Goal: Transaction & Acquisition: Subscribe to service/newsletter

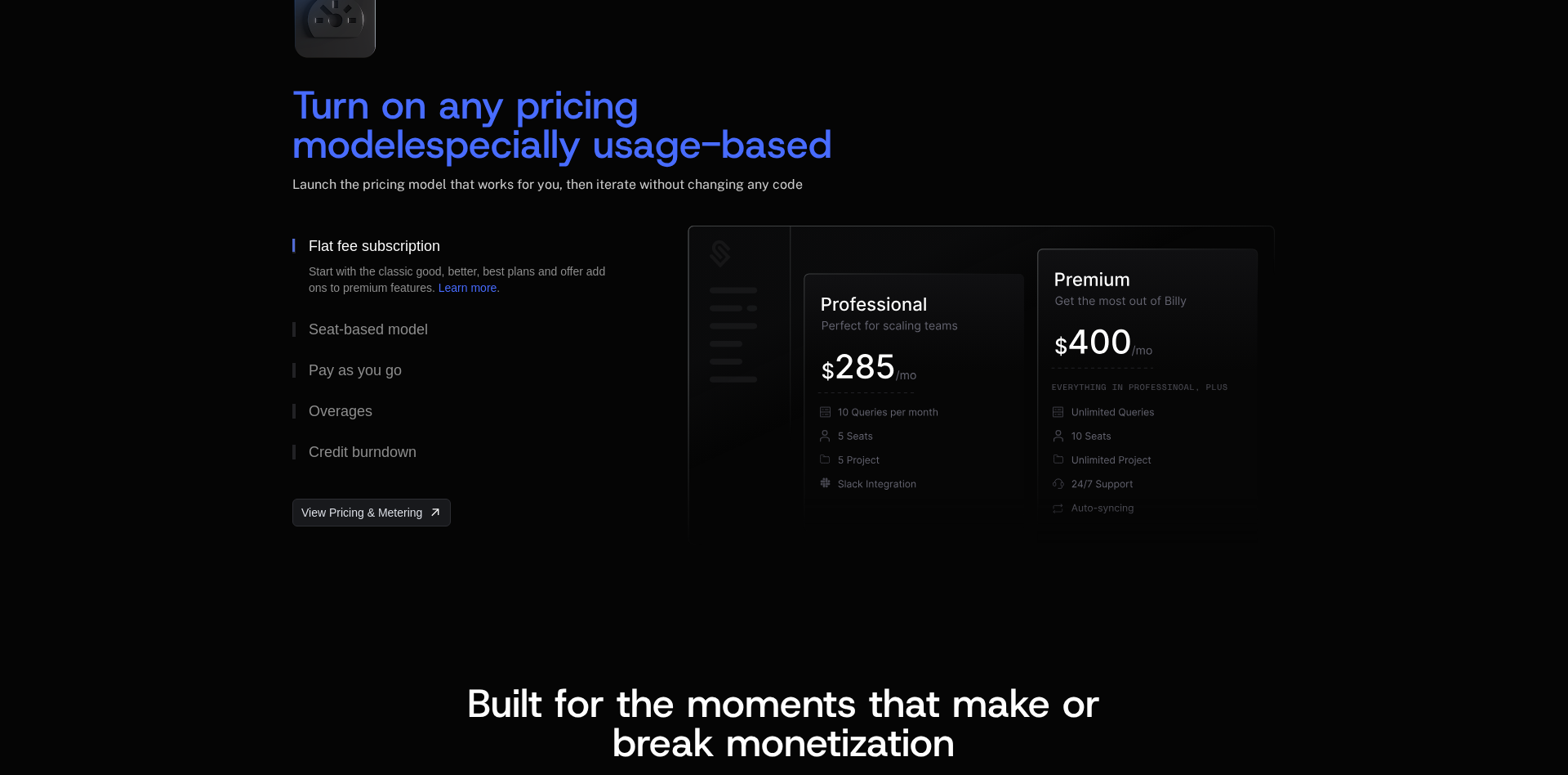
scroll to position [2430, 0]
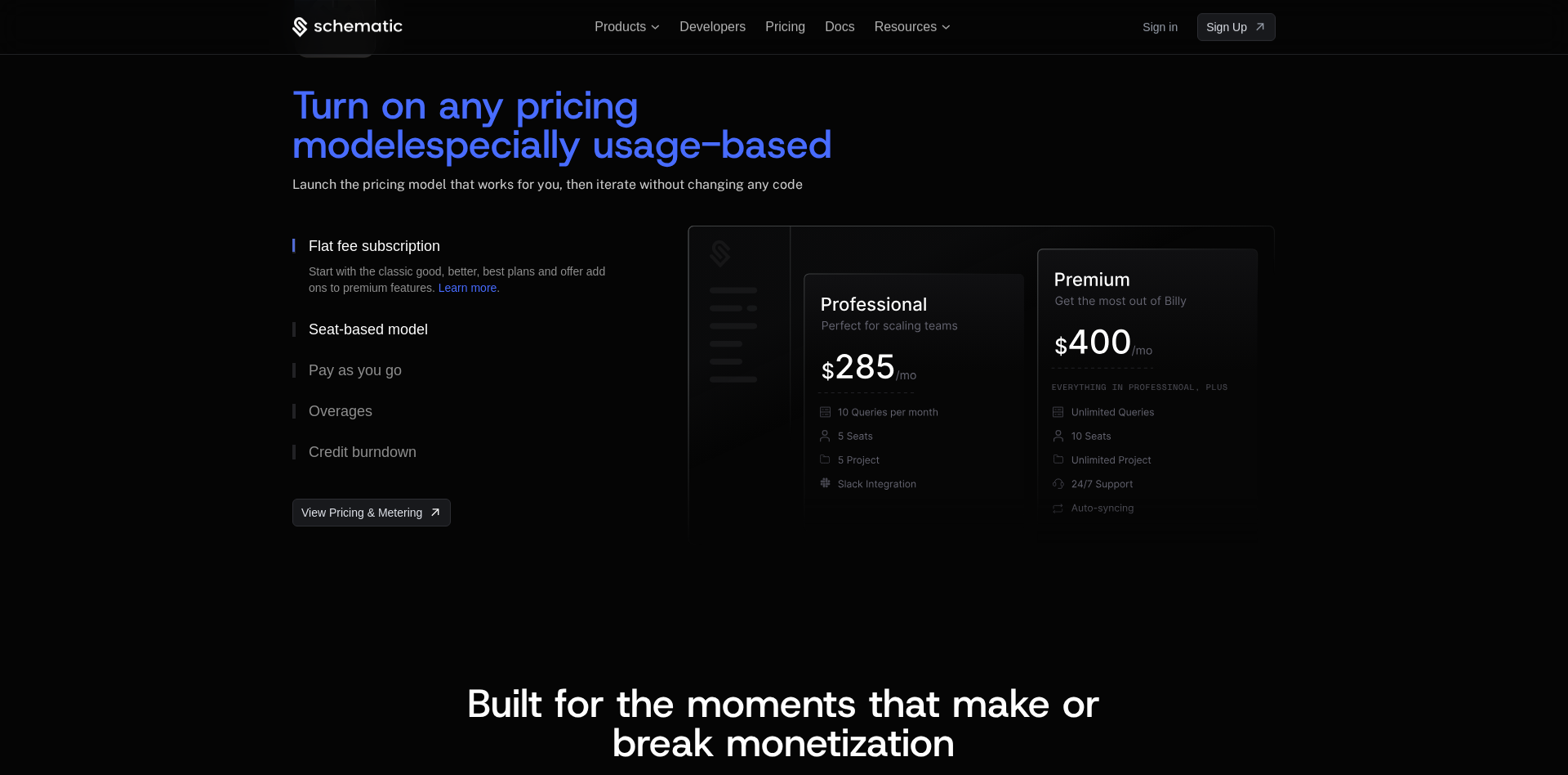
click at [338, 333] on div "Seat-based model" at bounding box center [368, 329] width 120 height 15
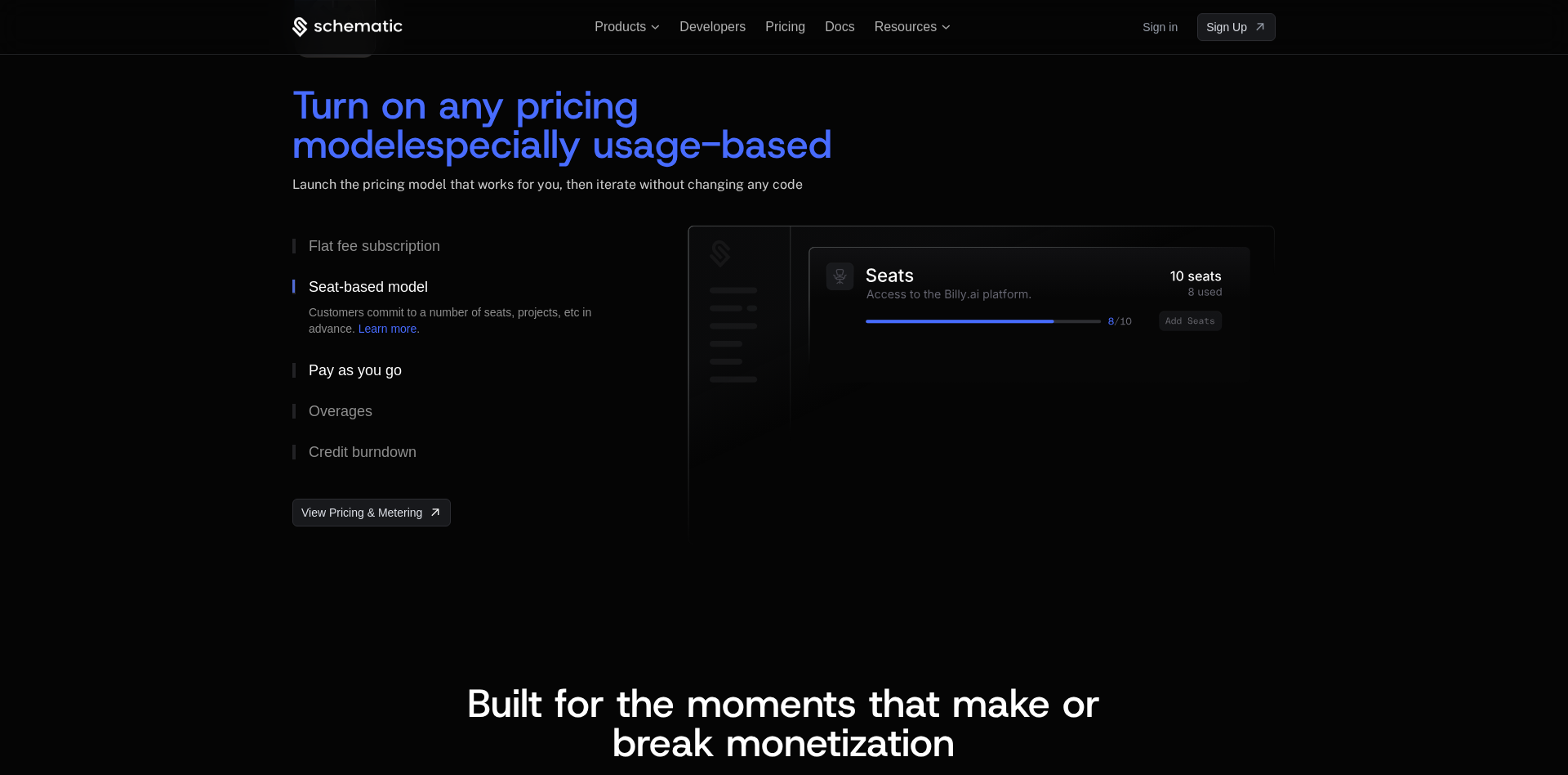
click at [359, 377] on div "Pay as you go" at bounding box center [355, 370] width 93 height 15
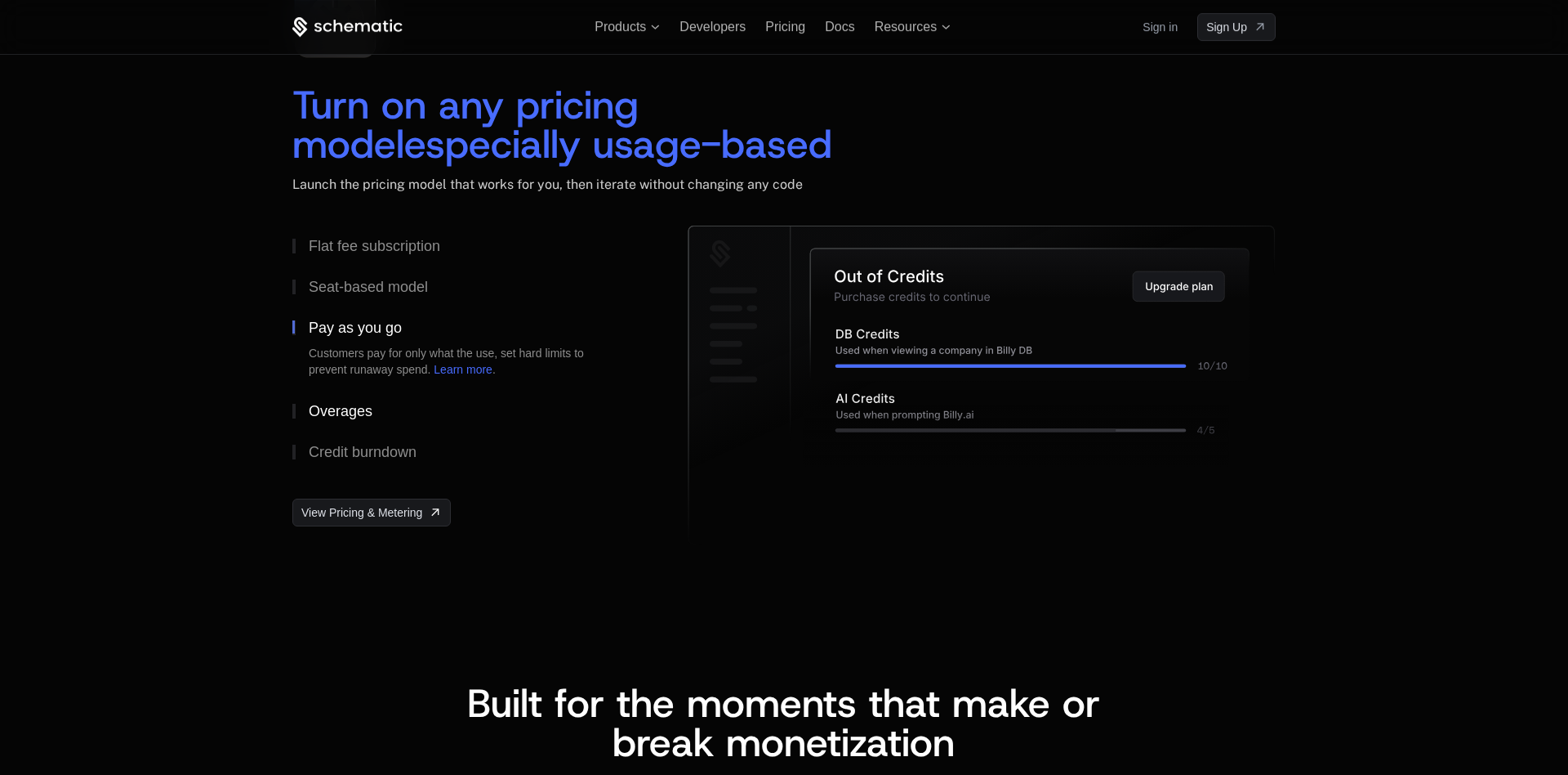
click at [338, 419] on div "Overages" at bounding box center [341, 411] width 64 height 15
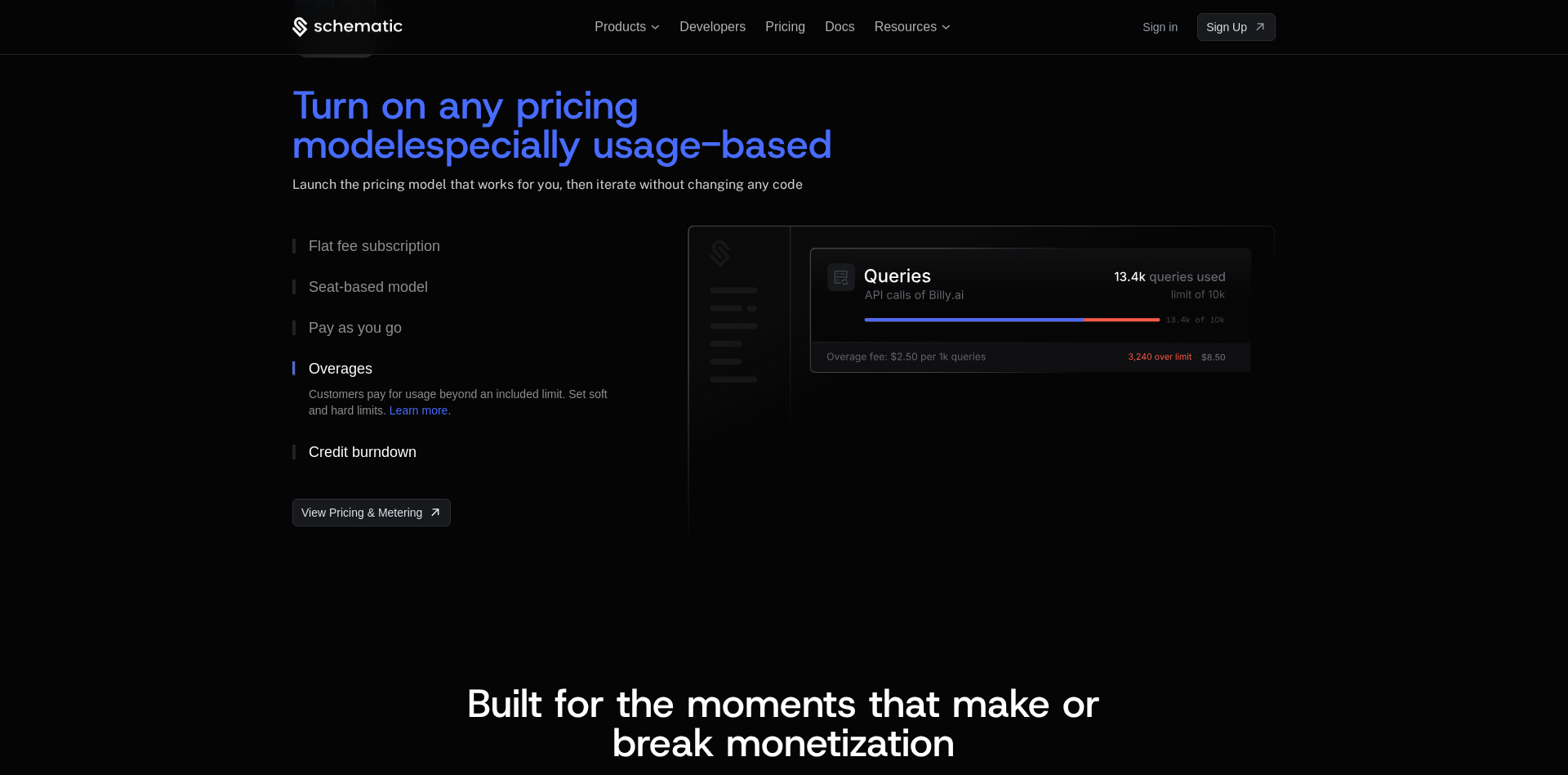
click at [346, 446] on div "Credit burndown" at bounding box center [363, 452] width 108 height 15
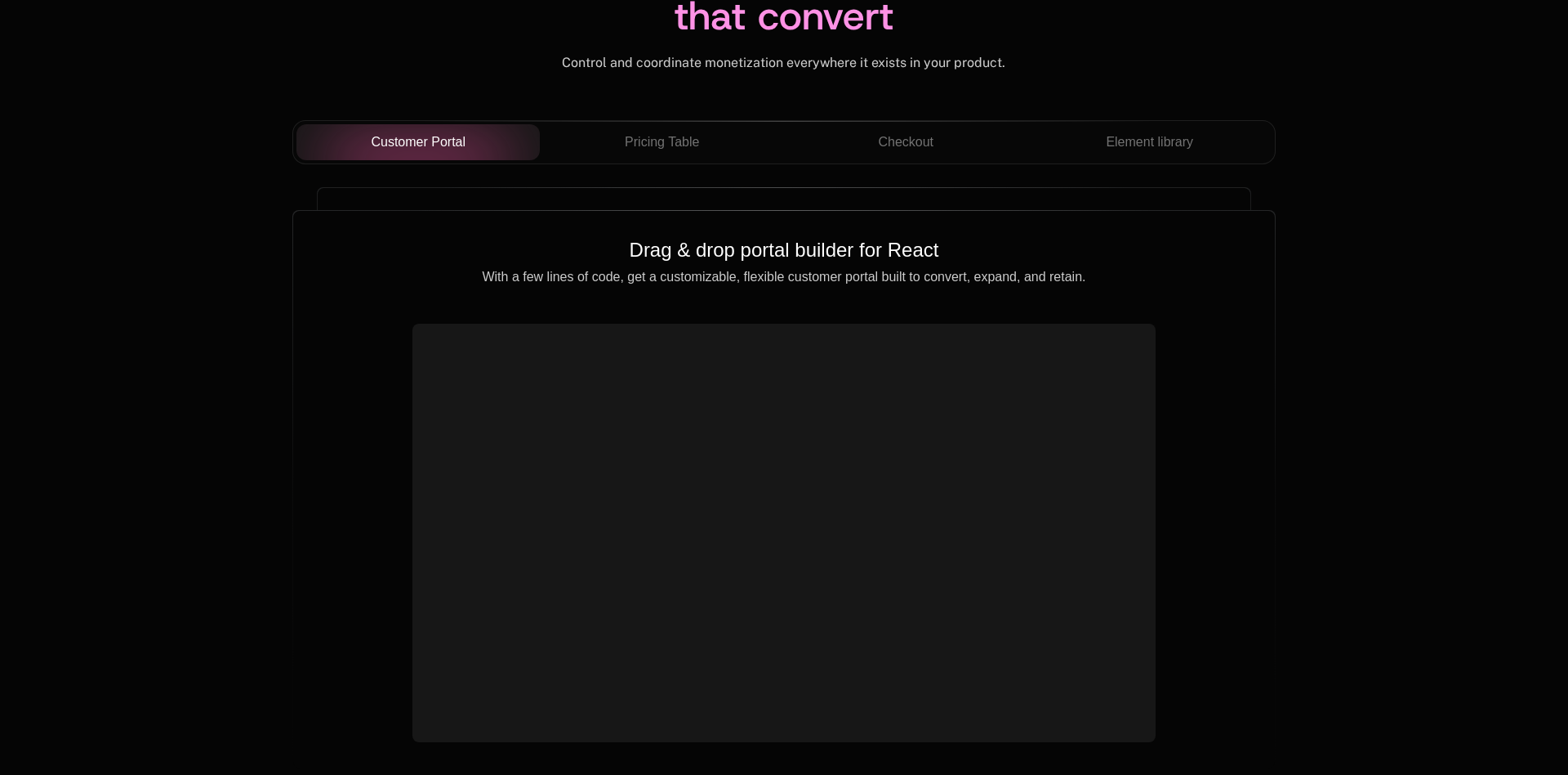
scroll to position [5792, 0]
click at [643, 143] on span "Pricing Table" at bounding box center [662, 142] width 75 height 20
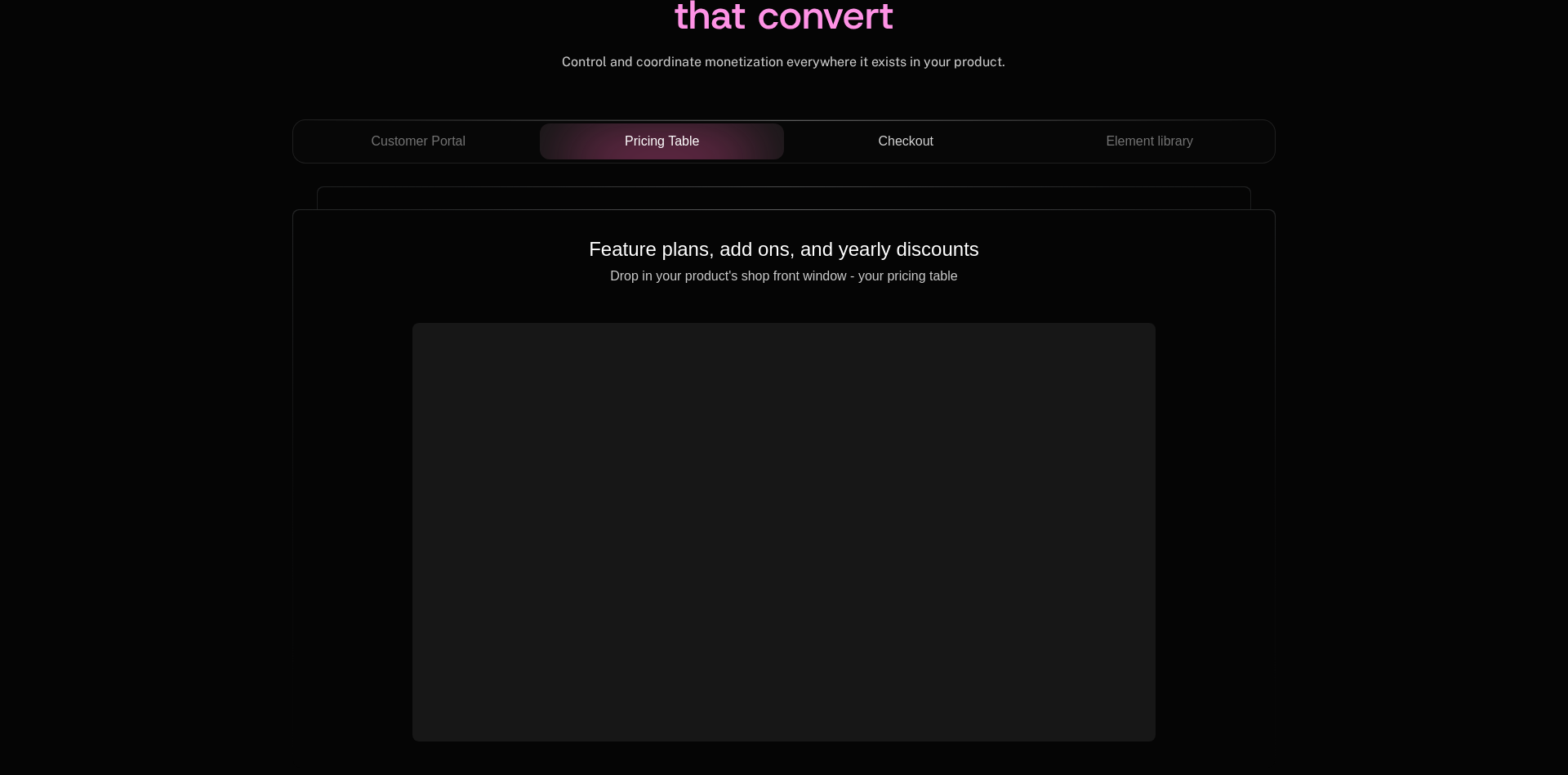
click at [848, 135] on div "Checkout" at bounding box center [906, 142] width 218 height 20
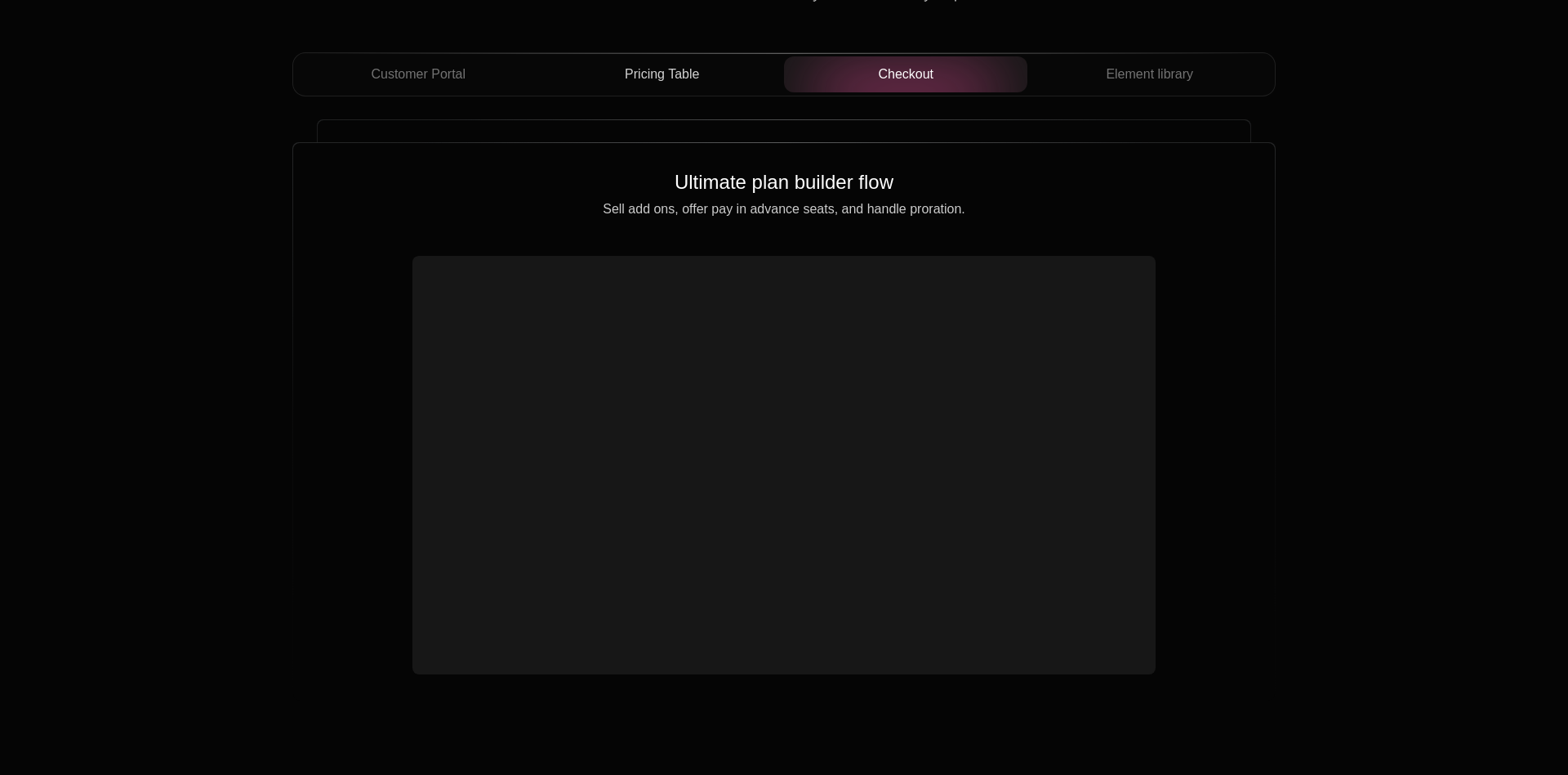
scroll to position [5860, 0]
click at [1096, 72] on div "Element library" at bounding box center [1150, 74] width 218 height 20
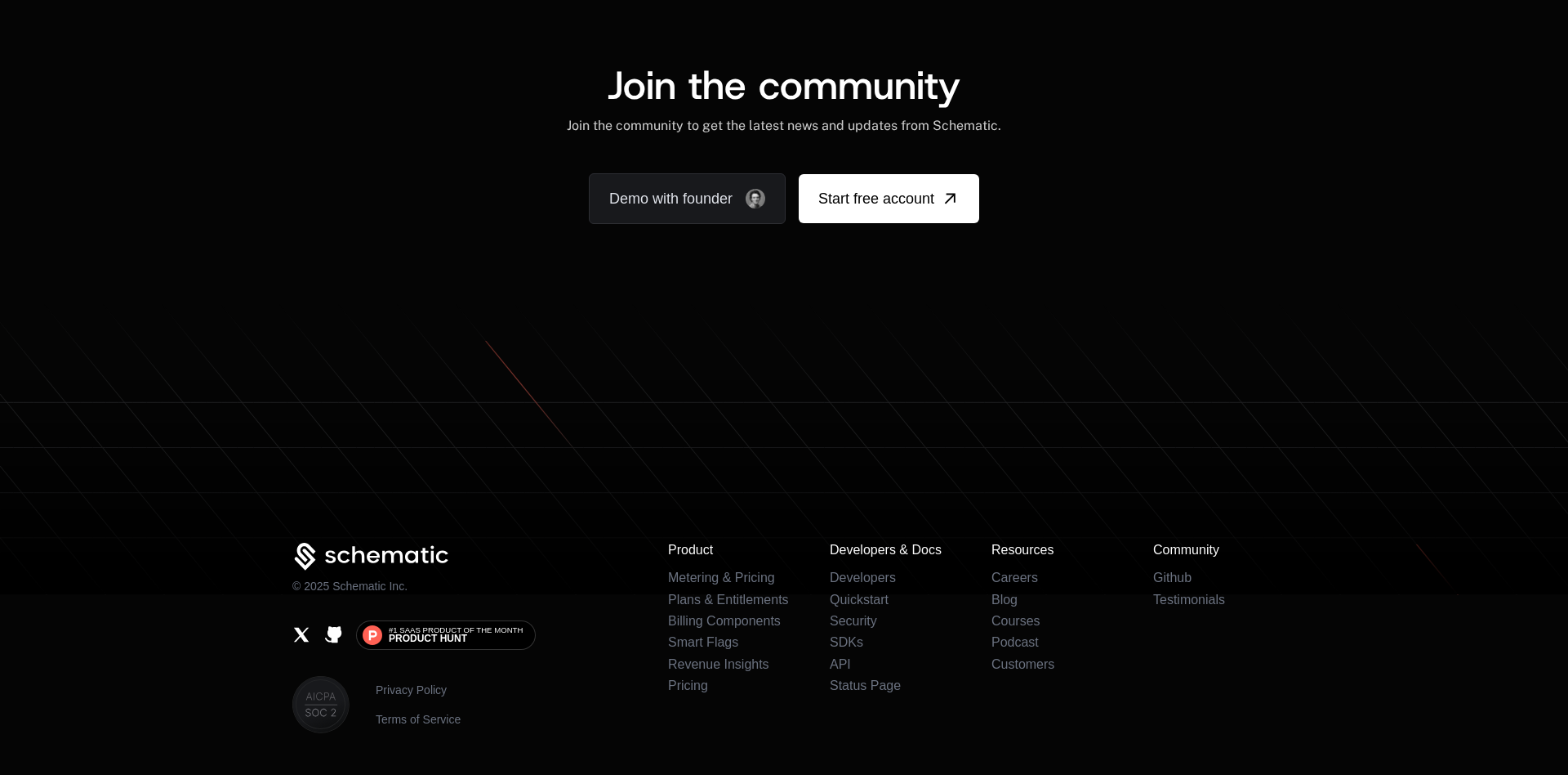
scroll to position [10094, 0]
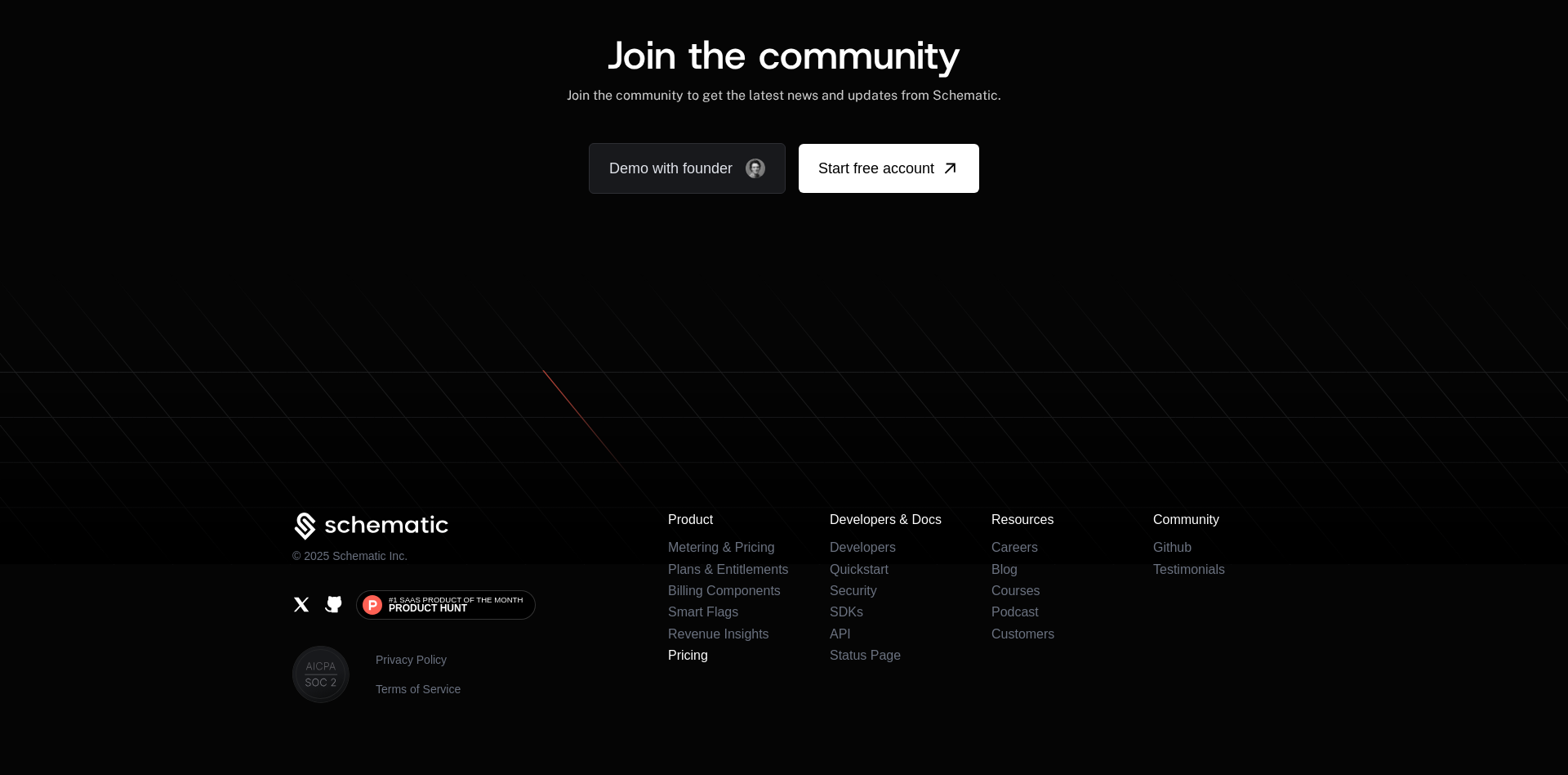
click at [698, 648] on link "Pricing" at bounding box center [688, 655] width 40 height 14
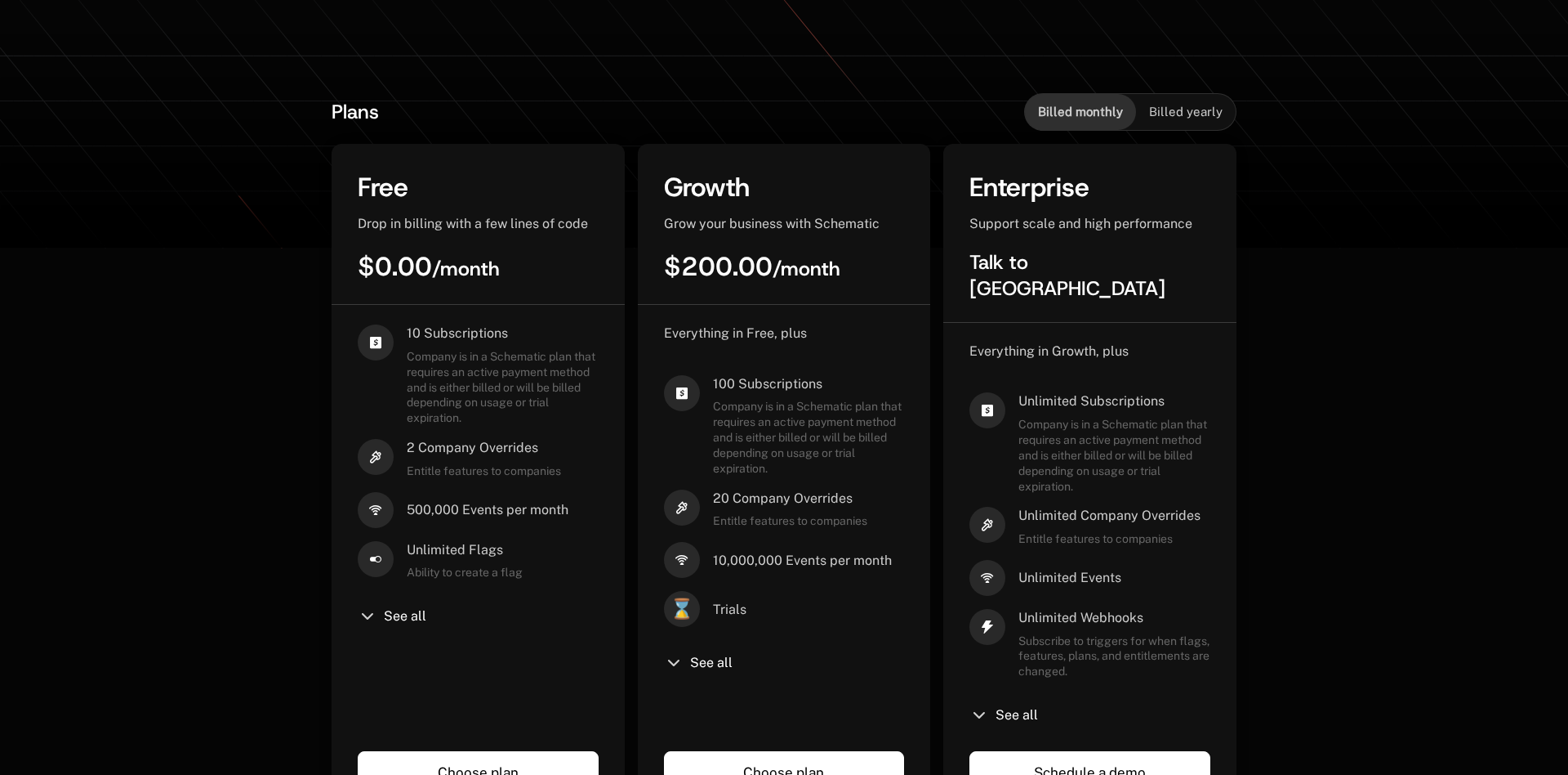
scroll to position [320, 0]
click at [411, 607] on div "See all" at bounding box center [478, 616] width 241 height 20
click at [381, 620] on div "See all" at bounding box center [478, 616] width 241 height 20
click at [396, 620] on span "See all" at bounding box center [405, 616] width 43 height 13
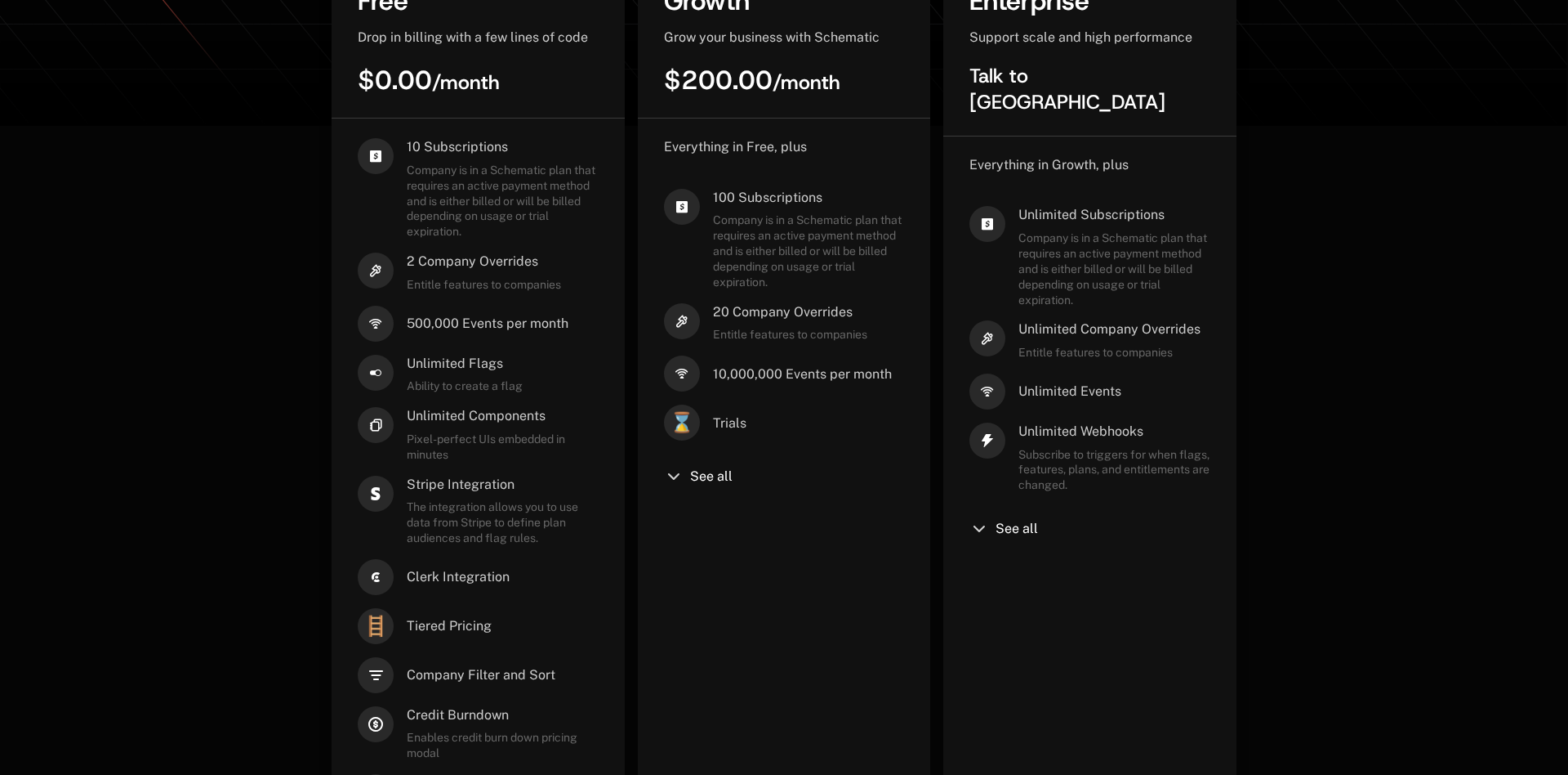
scroll to position [507, 0]
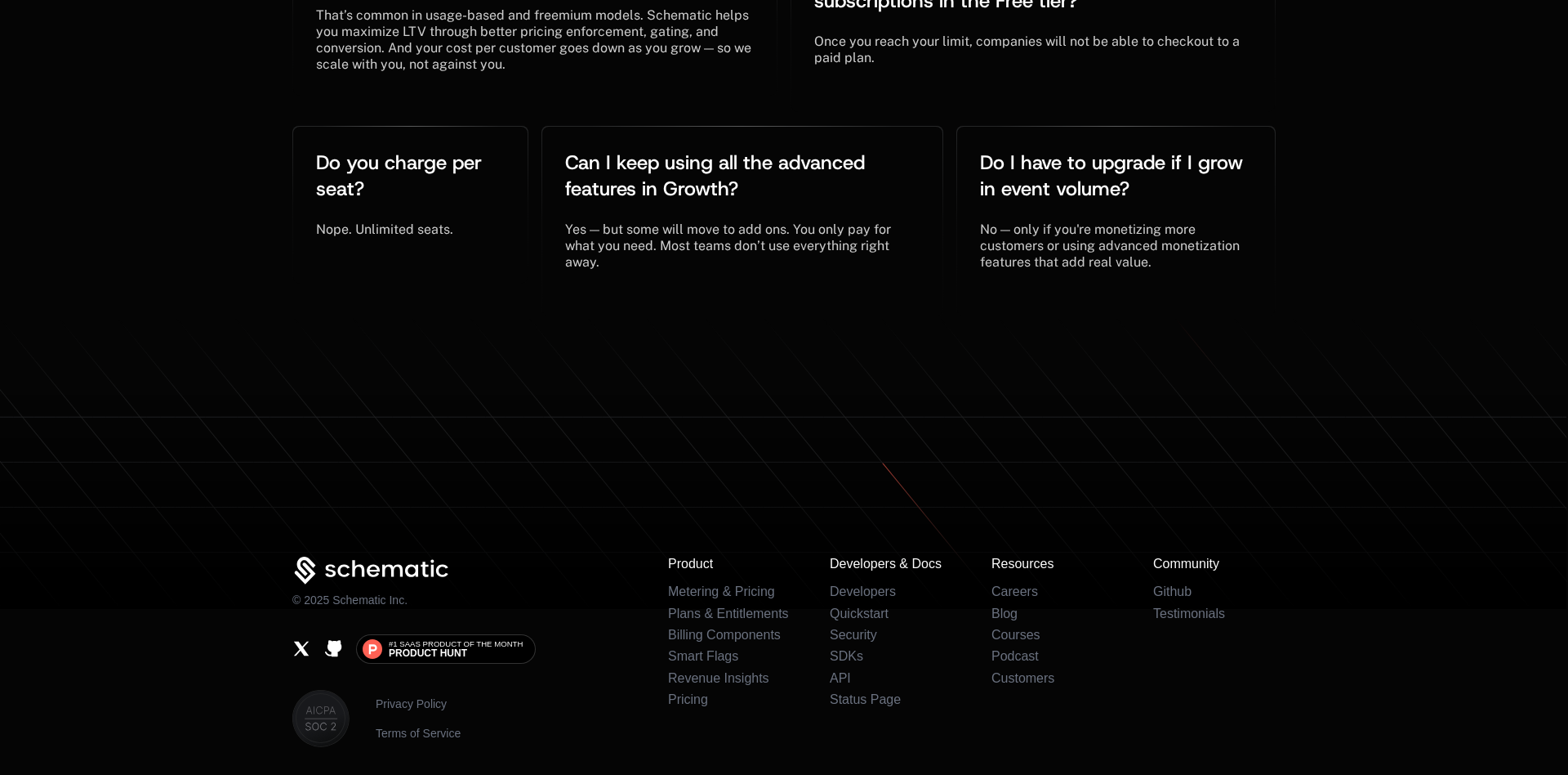
scroll to position [4164, 0]
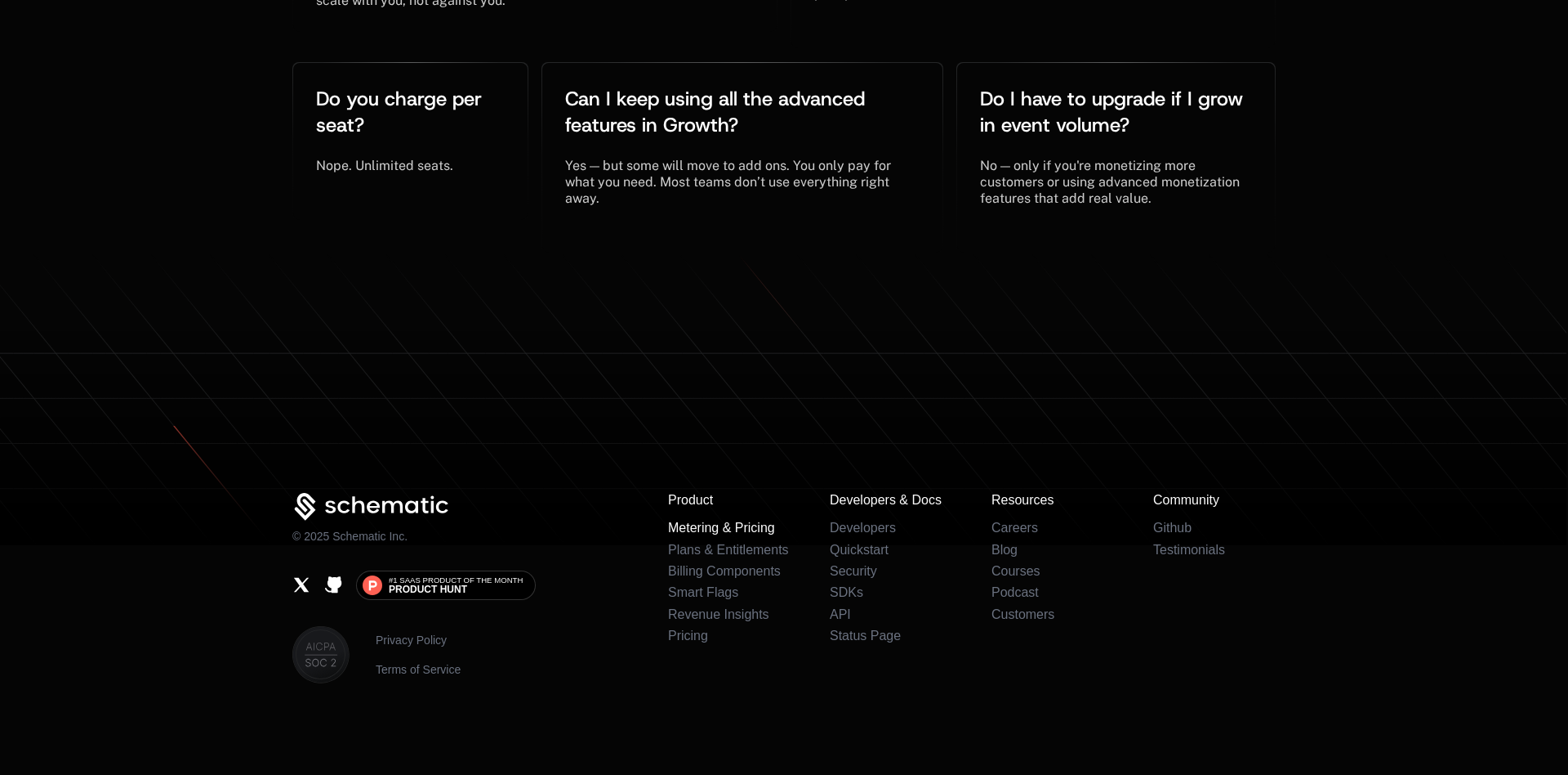
click at [724, 523] on link "Metering & Pricing" at bounding box center [721, 527] width 107 height 14
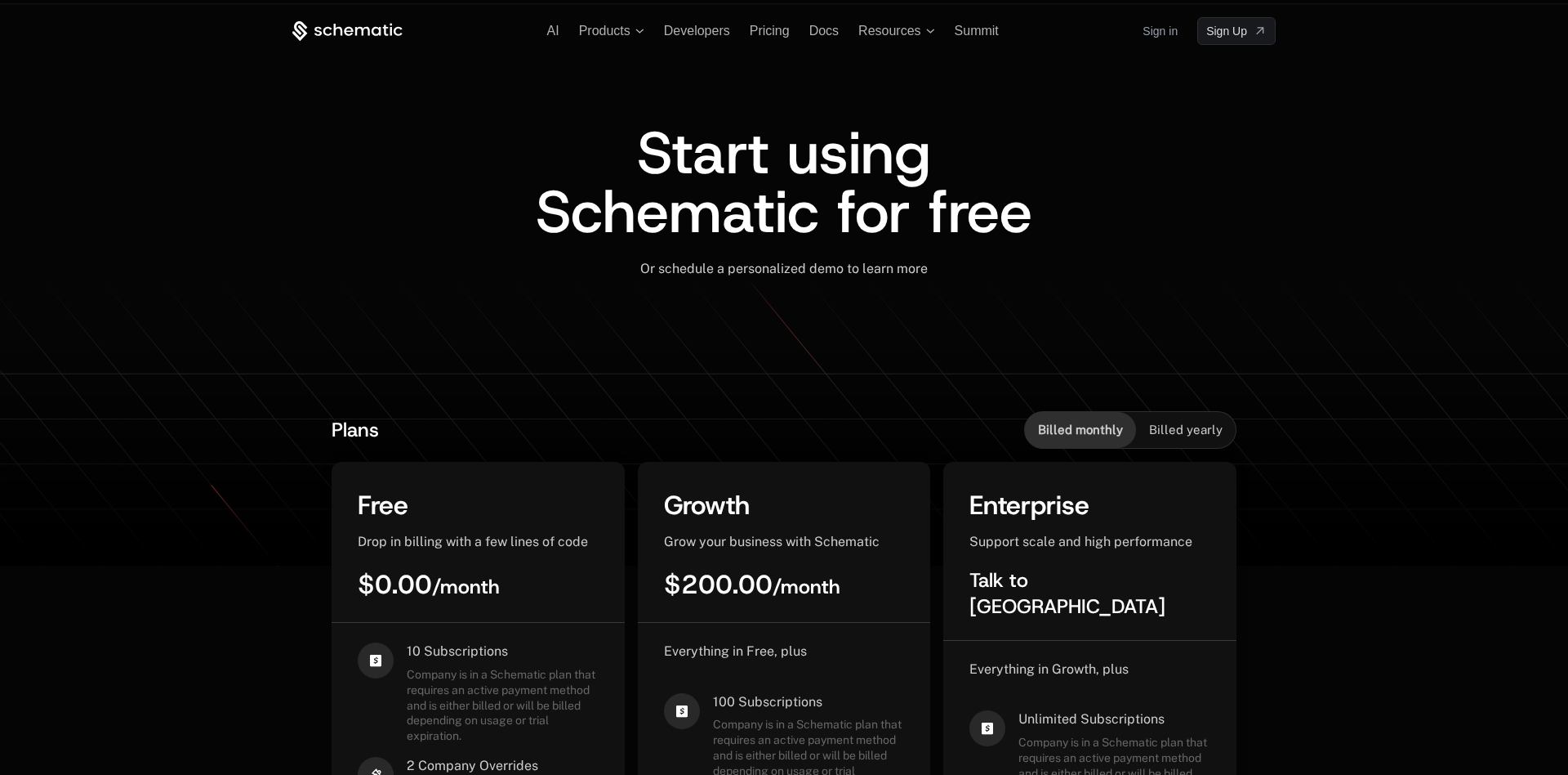
scroll to position [0, 0]
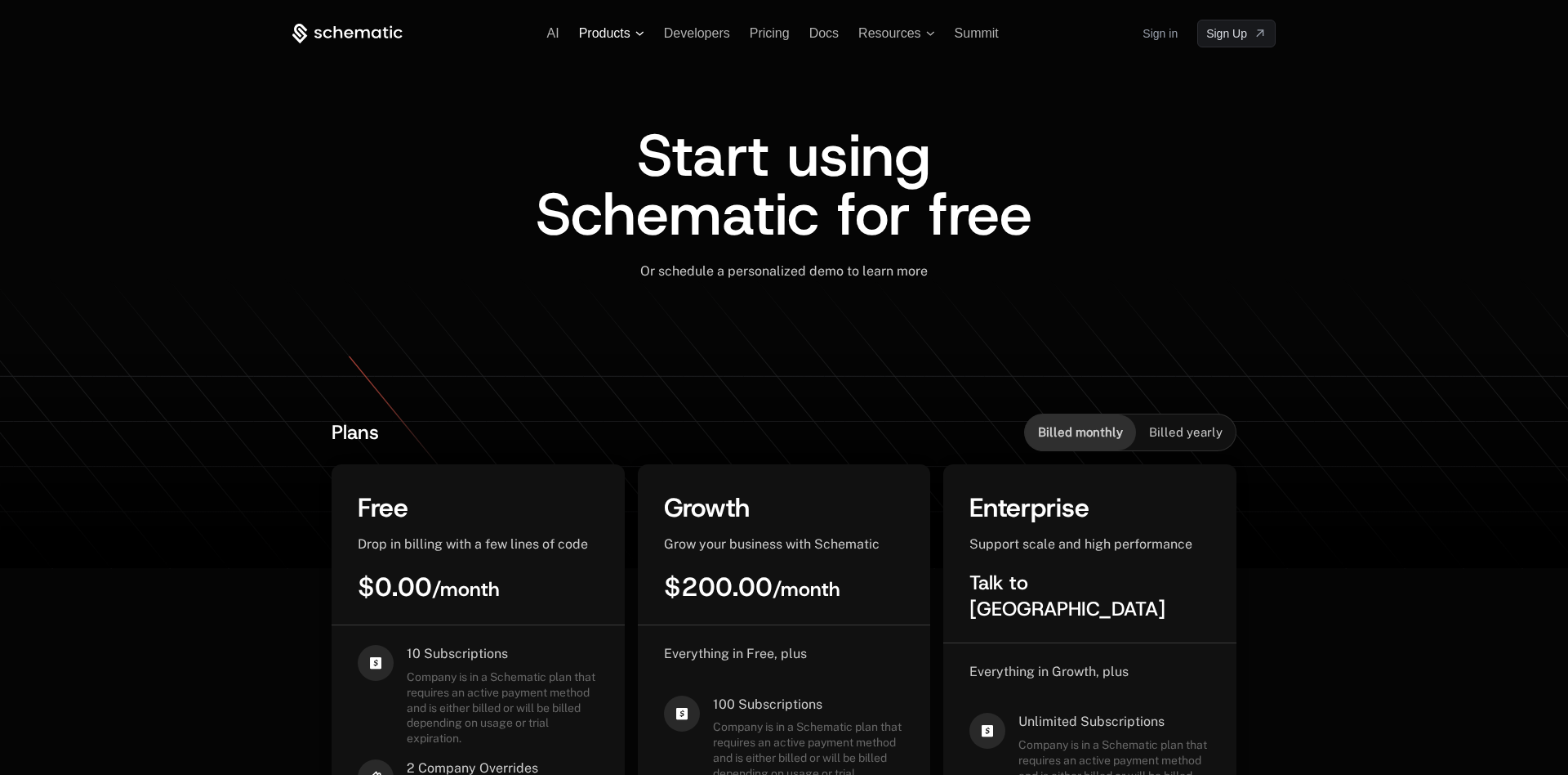
click at [589, 31] on span "Products" at bounding box center [604, 34] width 52 height 15
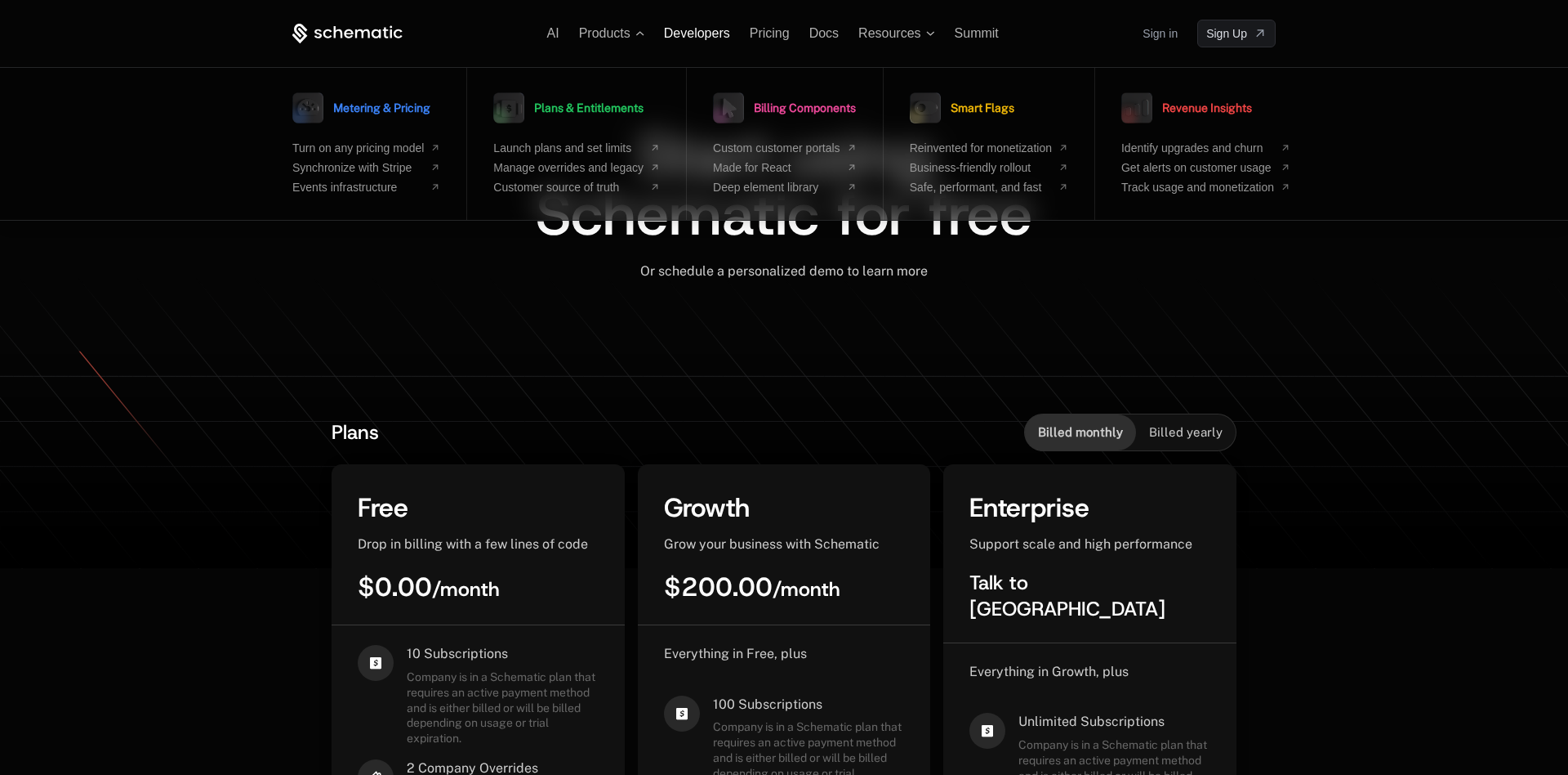
click at [700, 34] on span "Developers" at bounding box center [697, 33] width 66 height 14
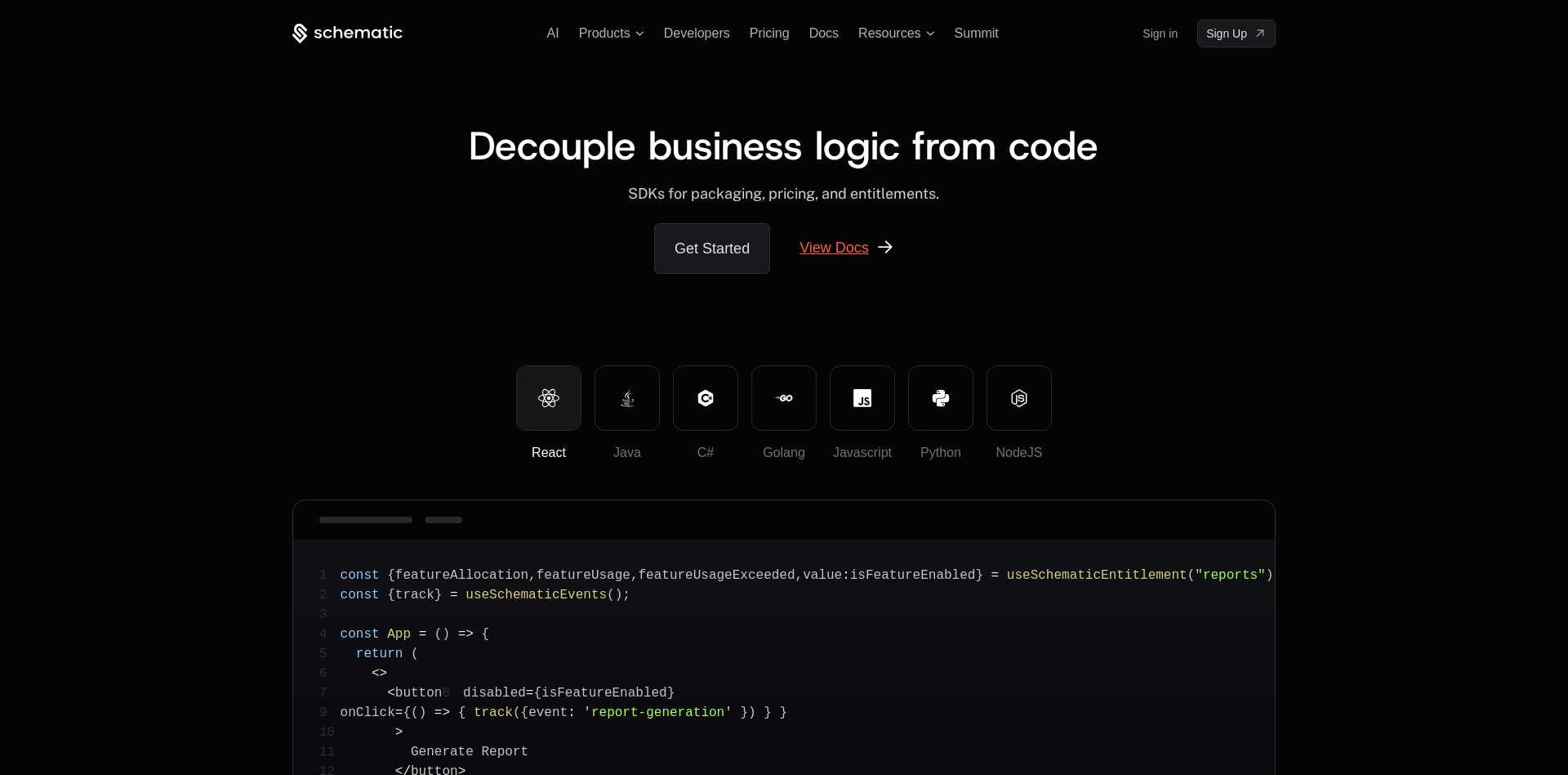
click at [825, 253] on link "View Docs" at bounding box center [847, 247] width 134 height 49
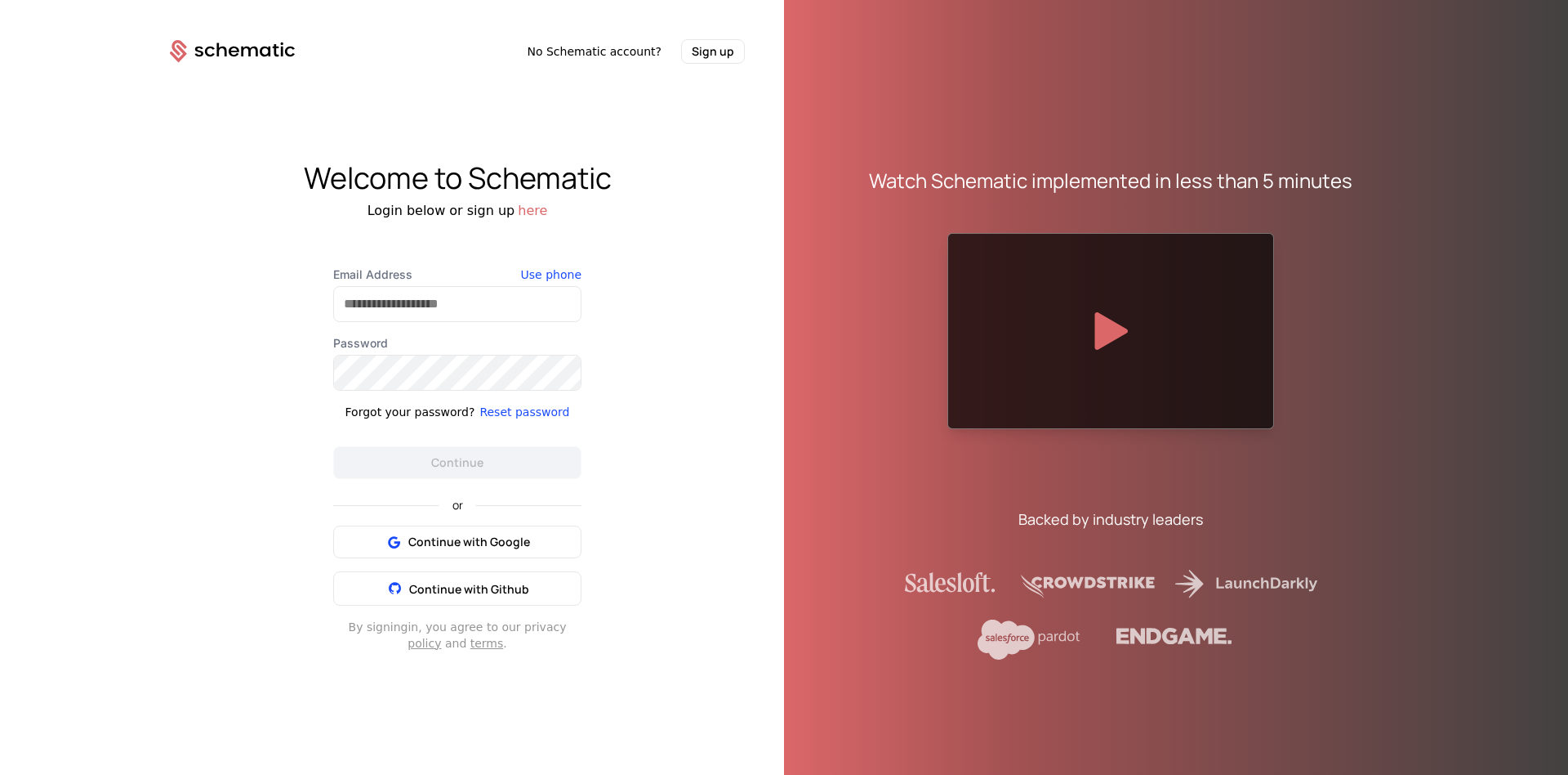
click at [721, 57] on button "Sign up" at bounding box center [713, 52] width 64 height 25
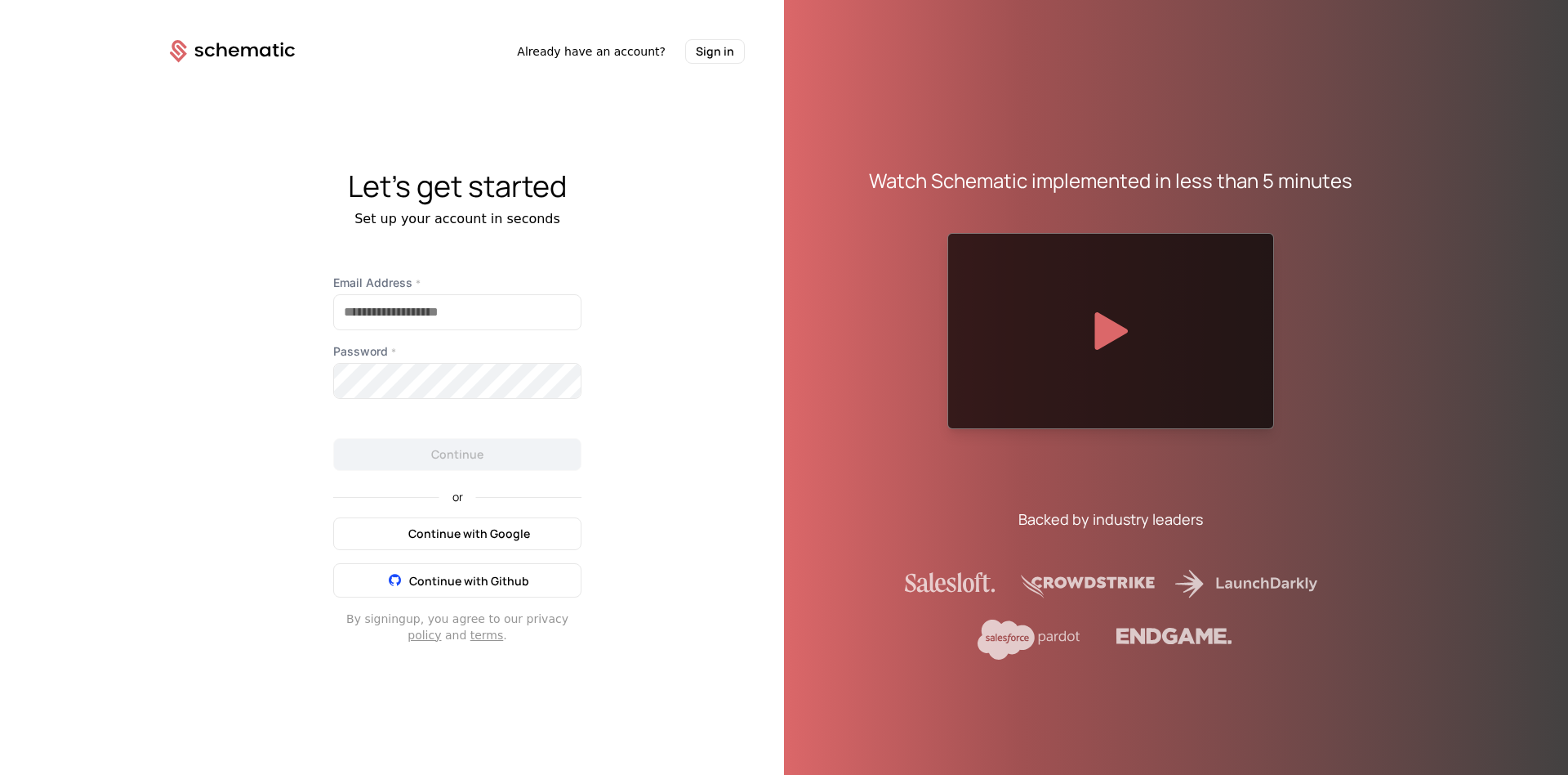
click at [388, 528] on icon at bounding box center [393, 533] width 20 height 20
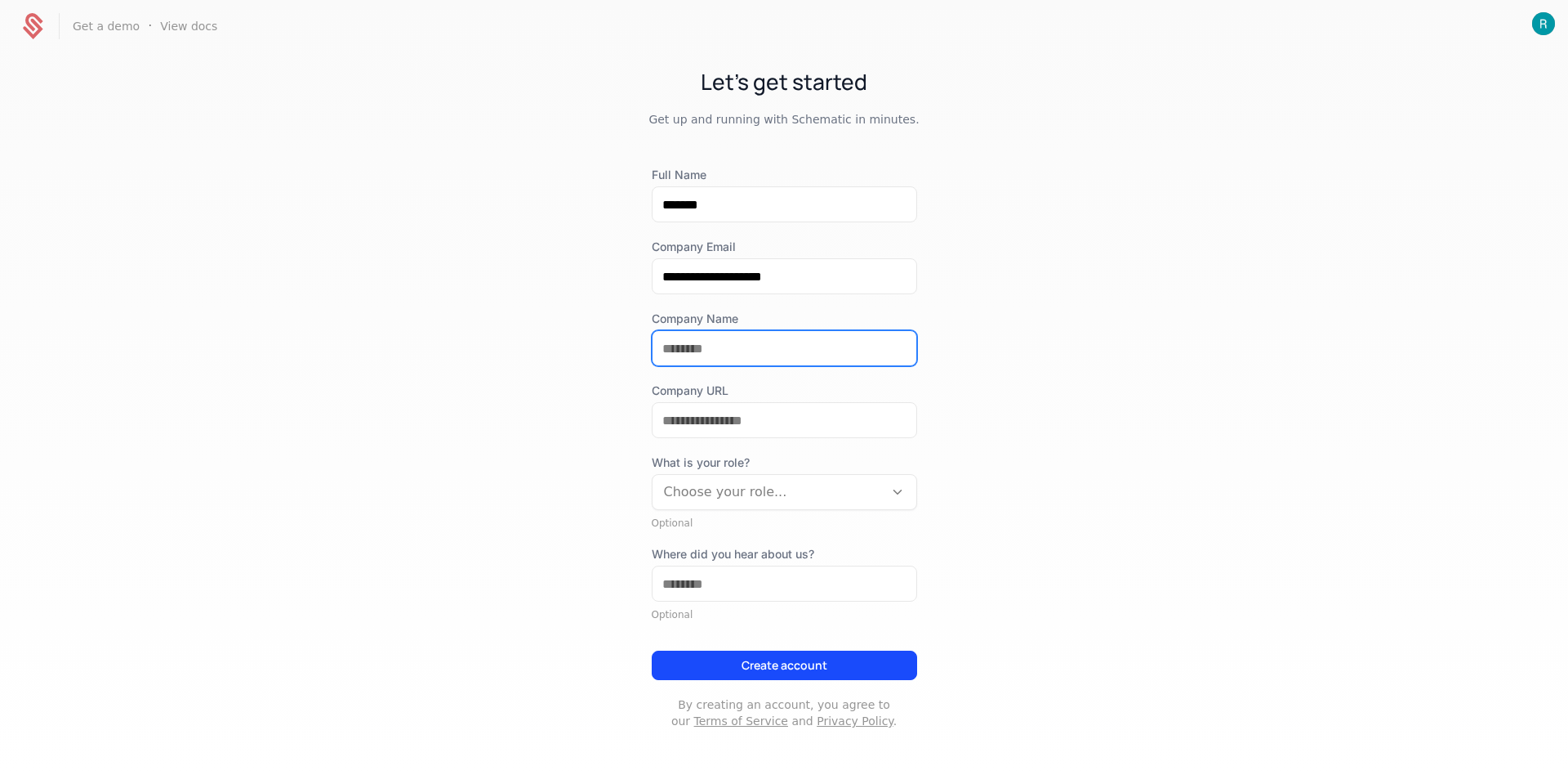
click at [732, 342] on input "Company Name" at bounding box center [784, 348] width 264 height 34
click at [810, 658] on div "**********" at bounding box center [784, 447] width 265 height 562
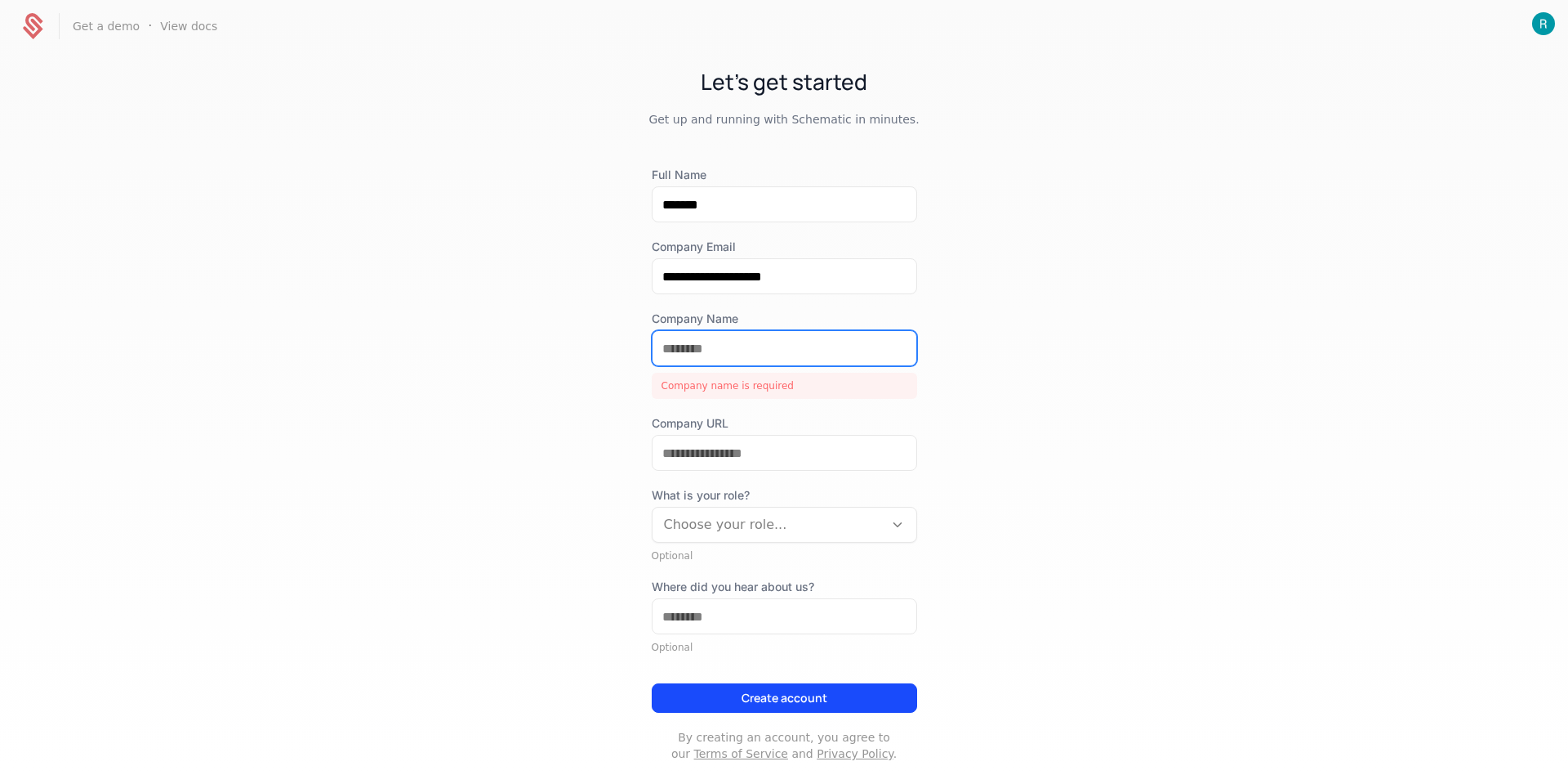
click at [665, 342] on input "Company Name" at bounding box center [784, 348] width 264 height 34
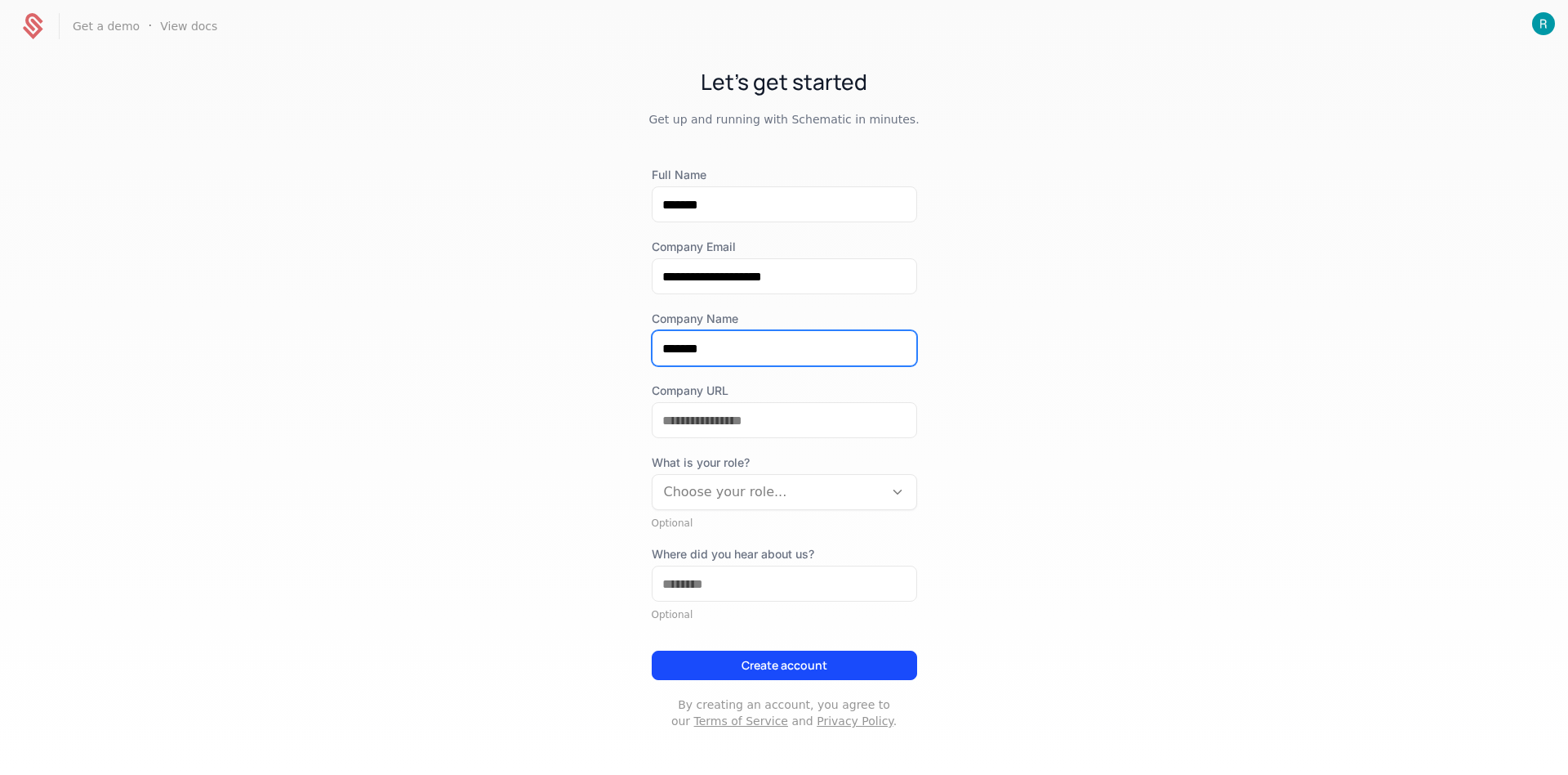
type input "*******"
click at [779, 661] on button "Create account" at bounding box center [784, 665] width 265 height 29
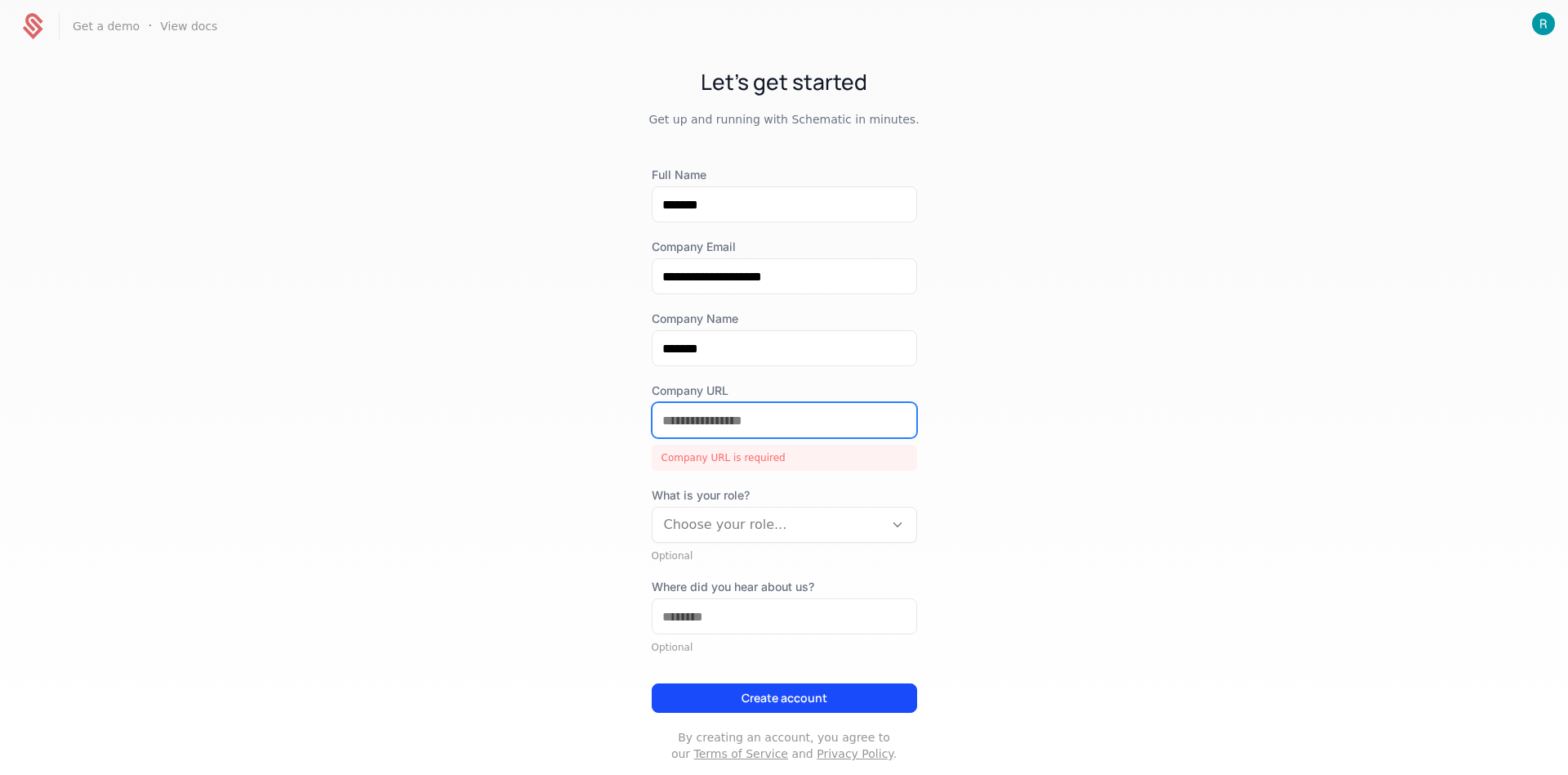
click at [700, 419] on input "Company URL" at bounding box center [784, 420] width 264 height 34
